Goal: Information Seeking & Learning: Learn about a topic

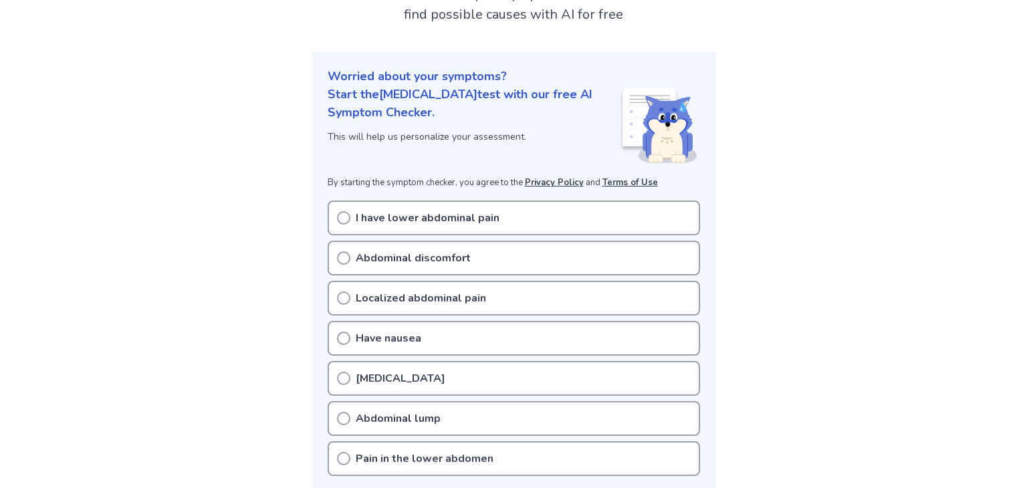
scroll to position [147, 0]
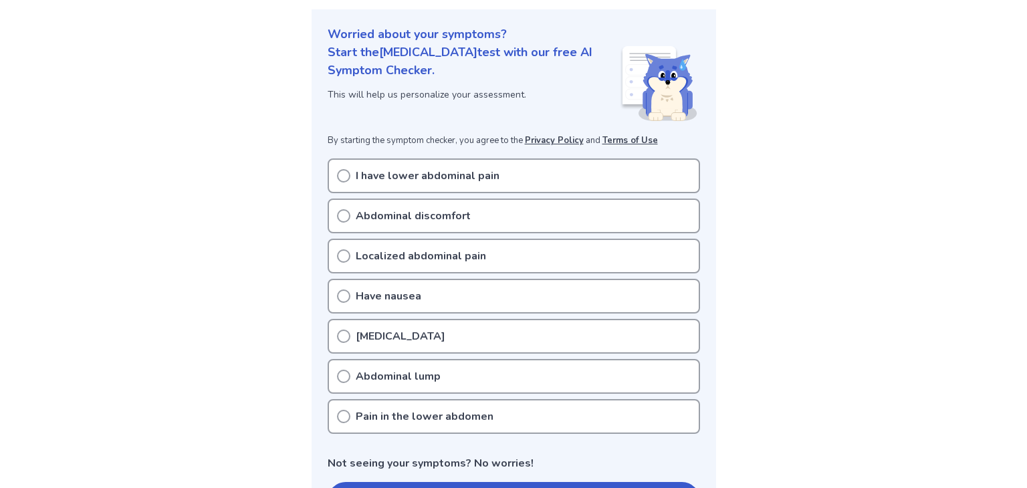
click at [448, 213] on p "Abdominal discomfort" at bounding box center [413, 216] width 115 height 16
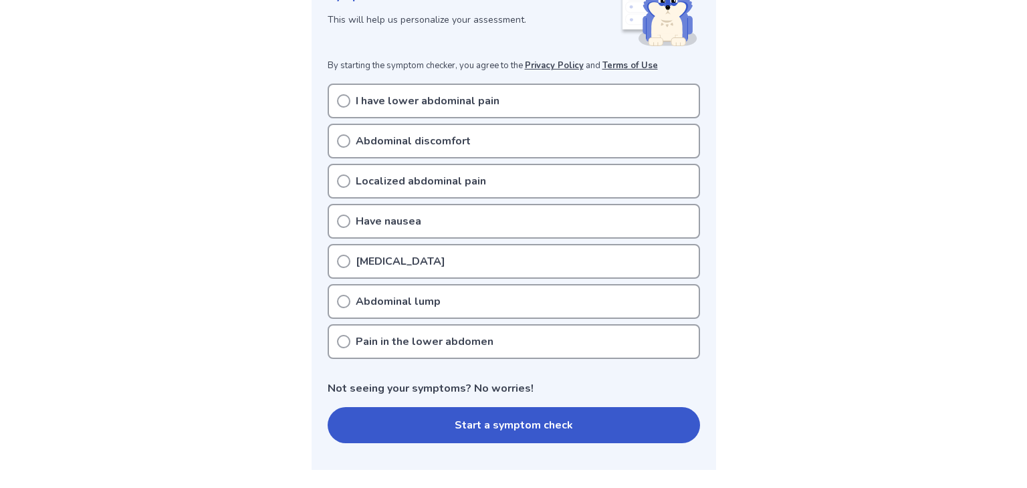
scroll to position [232, 0]
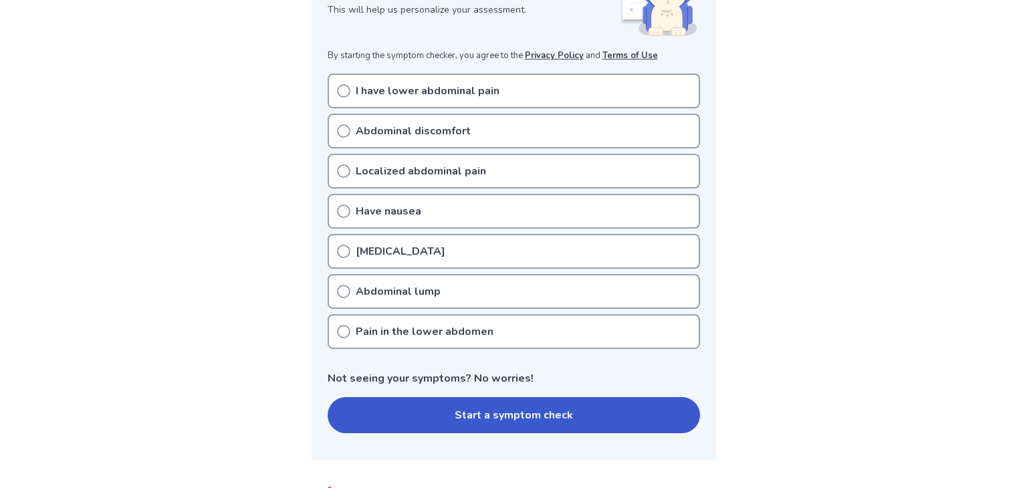
click at [344, 292] on icon at bounding box center [343, 291] width 13 height 13
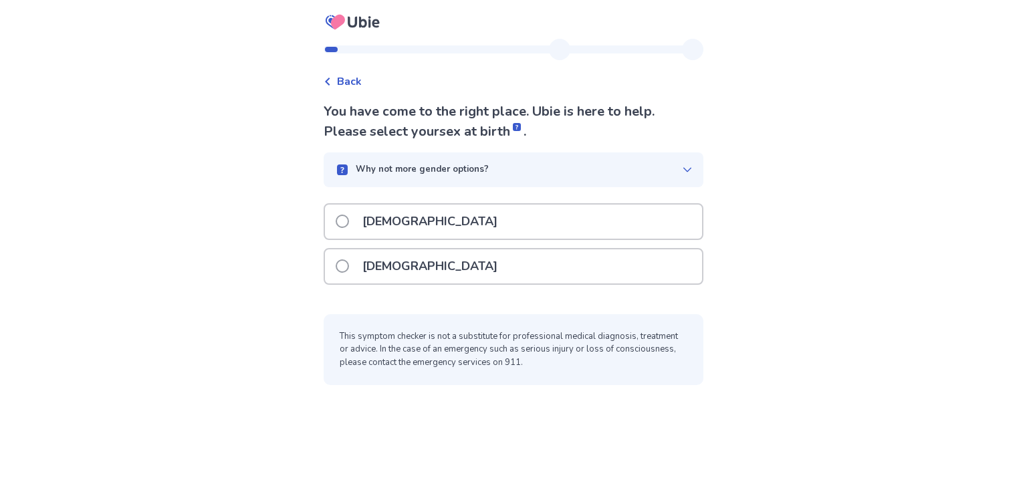
click at [348, 270] on span at bounding box center [342, 266] width 13 height 13
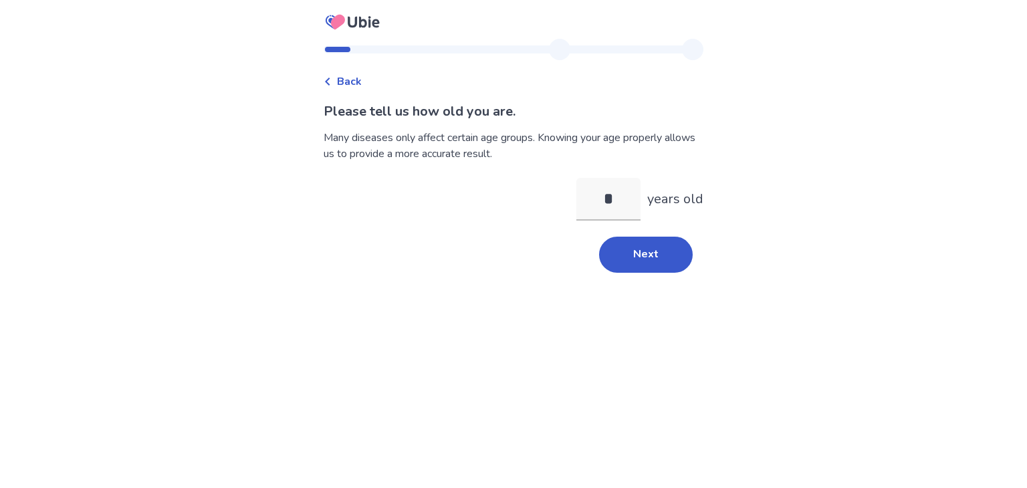
type input "**"
click at [659, 268] on button "Next" at bounding box center [646, 255] width 94 height 36
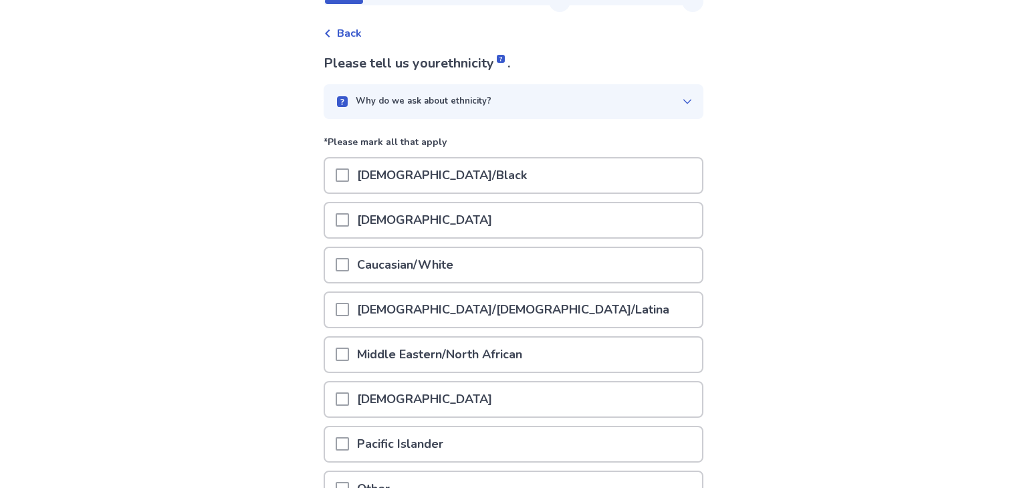
scroll to position [47, 0]
click at [349, 275] on div at bounding box center [342, 266] width 13 height 34
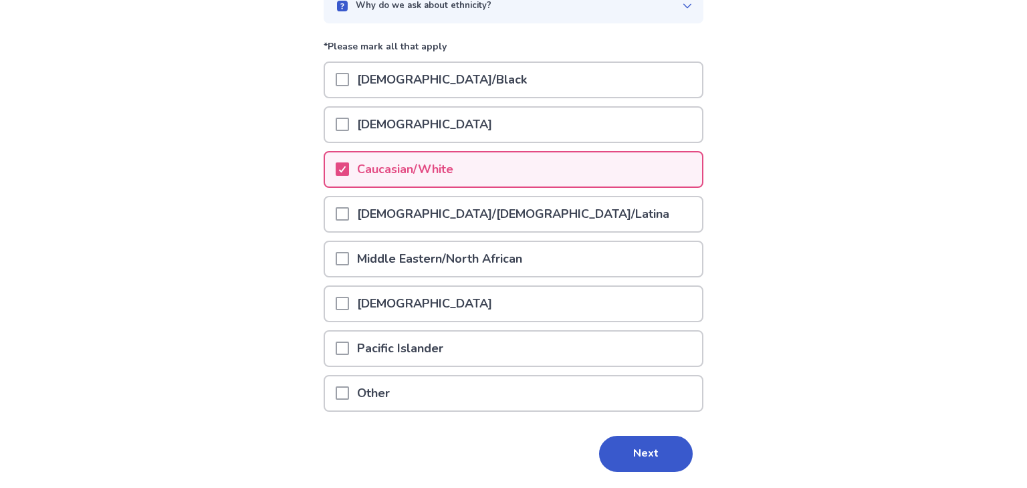
scroll to position [182, 0]
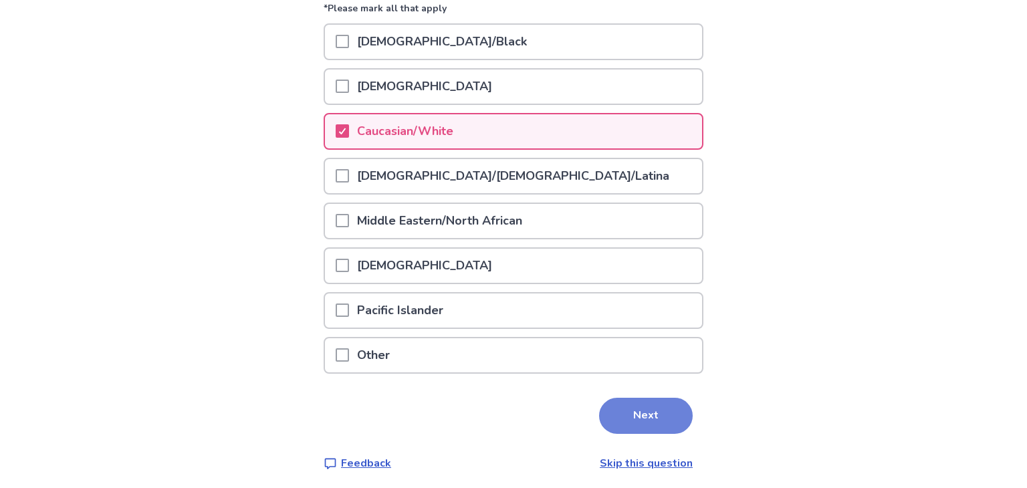
click at [663, 413] on button "Next" at bounding box center [646, 416] width 94 height 36
